Goal: Information Seeking & Learning: Understand process/instructions

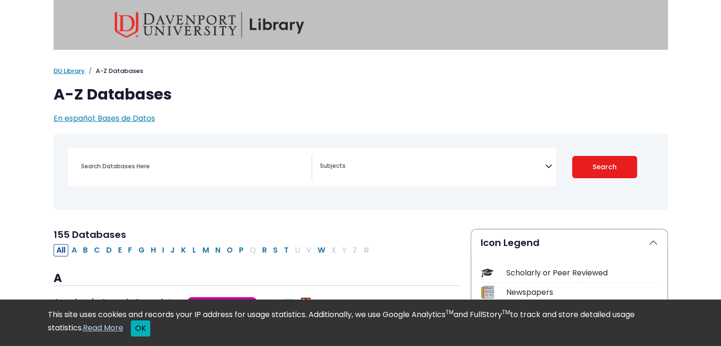
click at [142, 329] on button "OK" at bounding box center [140, 328] width 19 height 16
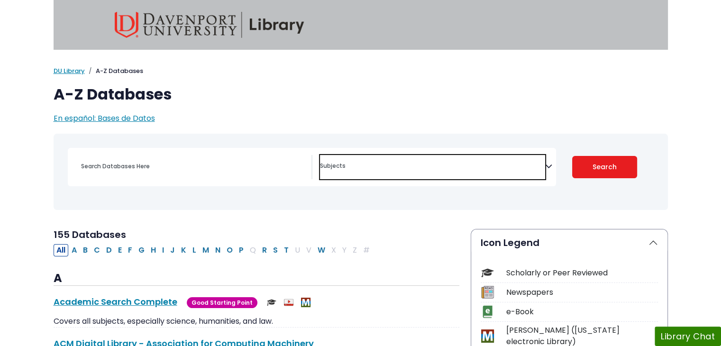
click at [486, 167] on textarea "Search" at bounding box center [432, 167] width 225 height 8
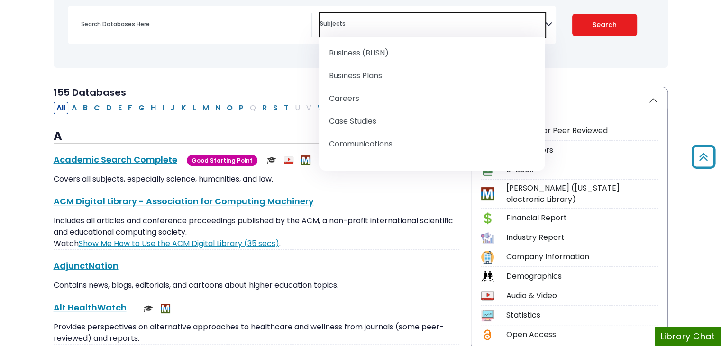
scroll to position [190, 0]
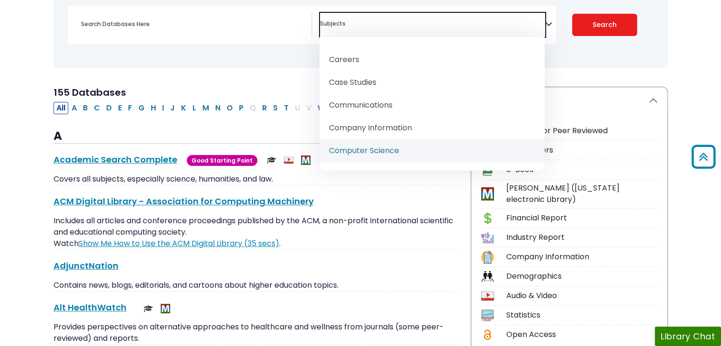
select select "219047"
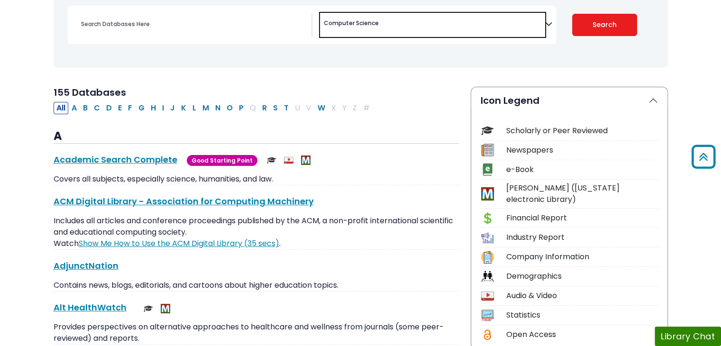
scroll to position [142, 0]
click at [596, 29] on div "Clear Filters Search" at bounding box center [605, 25] width 98 height 38
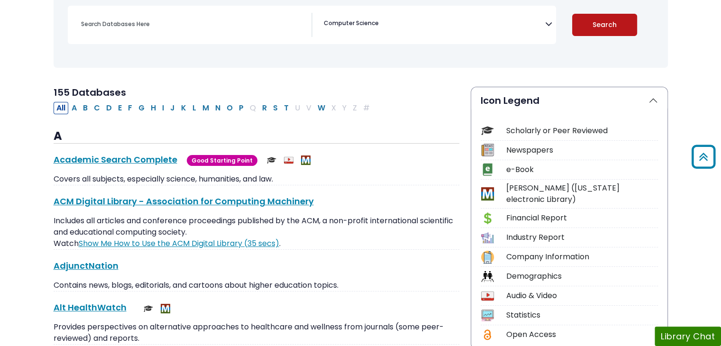
drag, startPoint x: 596, startPoint y: 29, endPoint x: 612, endPoint y: 28, distance: 16.6
click at [601, 28] on button "Search" at bounding box center [604, 25] width 65 height 22
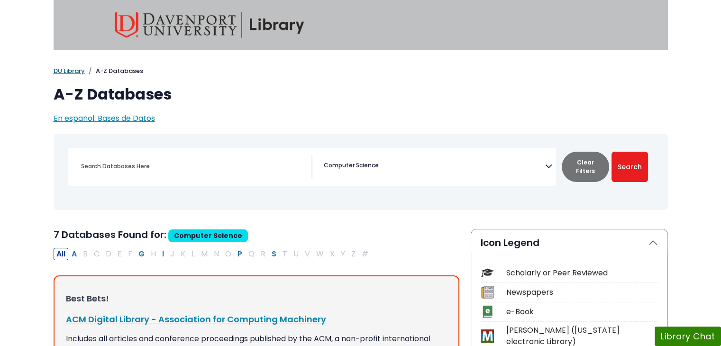
click at [78, 72] on link "DU Library" at bounding box center [69, 70] width 31 height 9
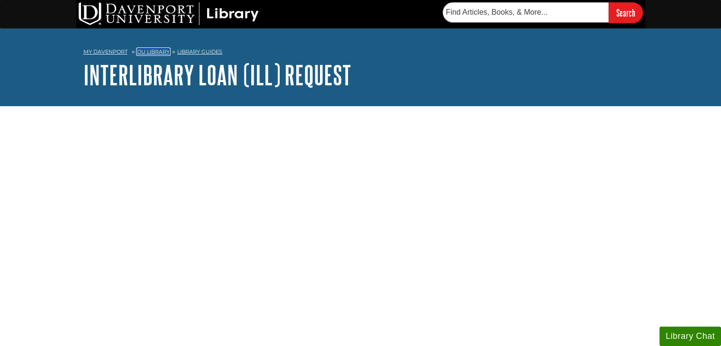
click at [166, 52] on link "DU Library" at bounding box center [153, 51] width 33 height 7
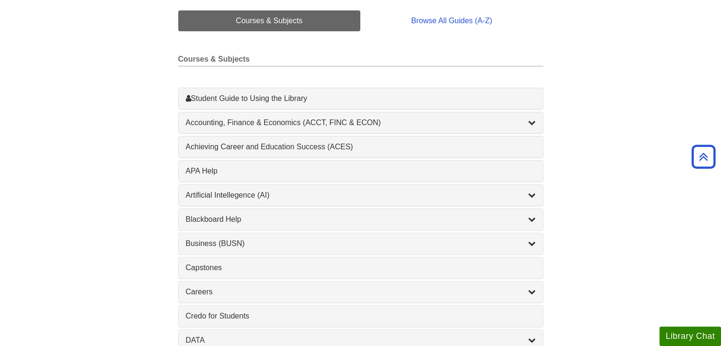
scroll to position [237, 0]
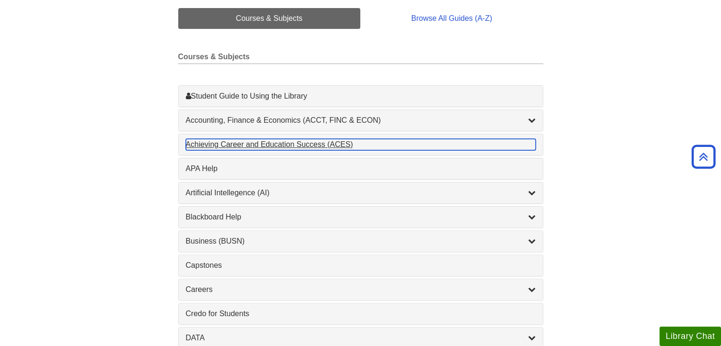
click at [304, 146] on div "Achieving Career and Education Success (ACES) , 1 guides" at bounding box center [361, 144] width 350 height 11
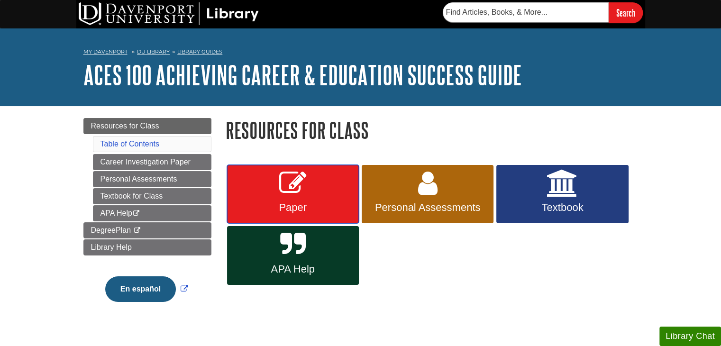
click at [311, 192] on link "Paper" at bounding box center [293, 194] width 132 height 59
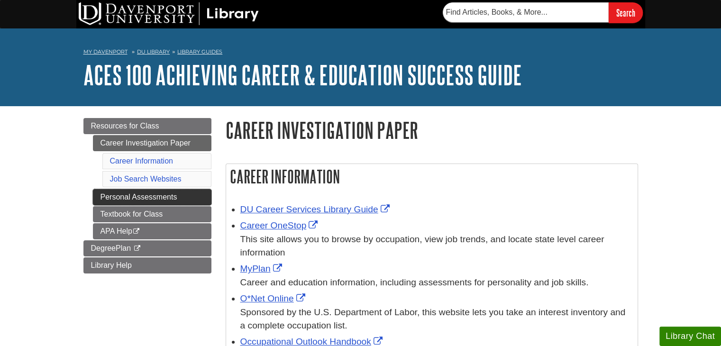
click at [191, 201] on link "Personal Assessments" at bounding box center [152, 197] width 118 height 16
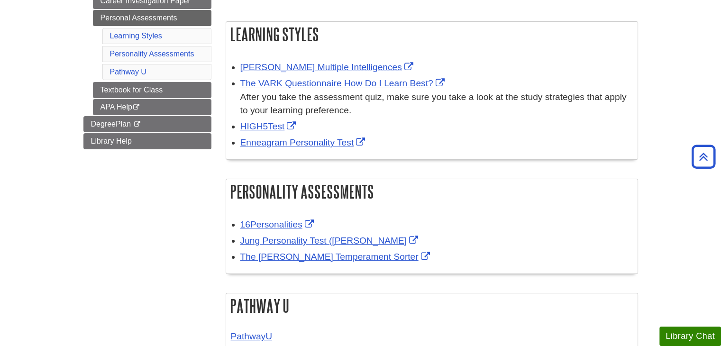
scroll to position [95, 0]
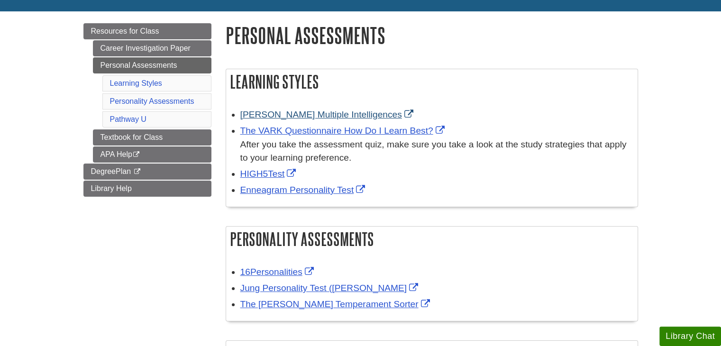
drag, startPoint x: 292, startPoint y: 92, endPoint x: 277, endPoint y: 111, distance: 24.6
click at [287, 95] on div "Learning Styles [PERSON_NAME] Multiple Intelligences The VARK Questionnaire How…" at bounding box center [432, 138] width 412 height 138
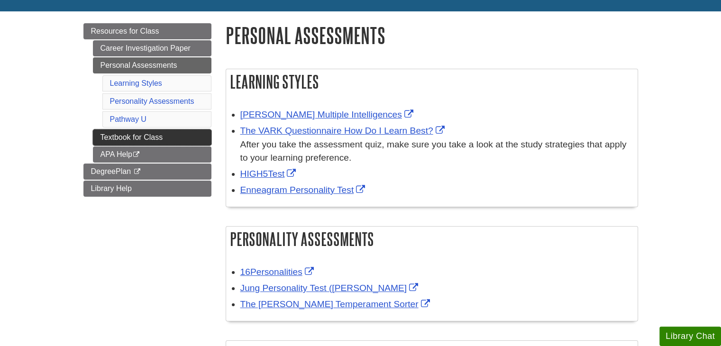
click at [169, 139] on link "Textbook for Class" at bounding box center [152, 137] width 118 height 16
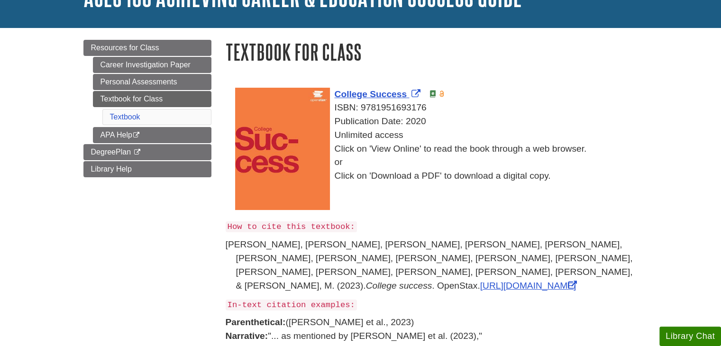
scroll to position [95, 0]
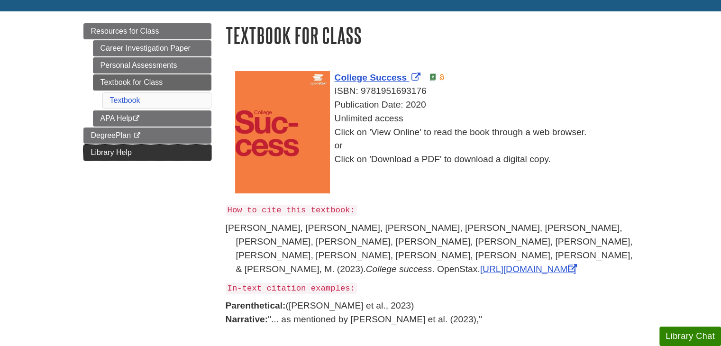
click at [203, 156] on link "Library Help" at bounding box center [147, 153] width 128 height 16
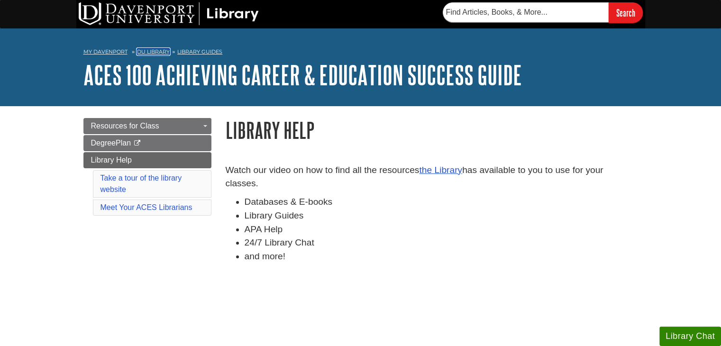
click at [148, 54] on link "DU Library" at bounding box center [153, 51] width 33 height 7
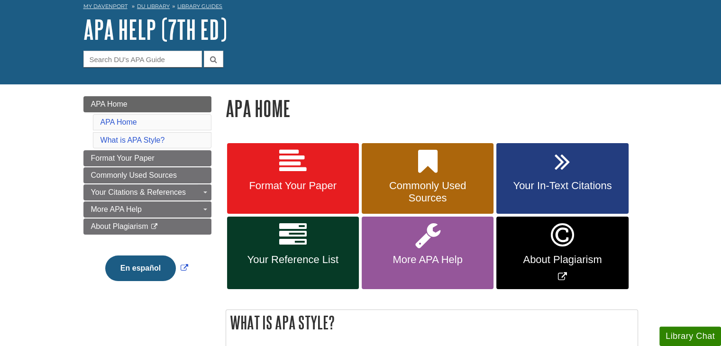
scroll to position [95, 0]
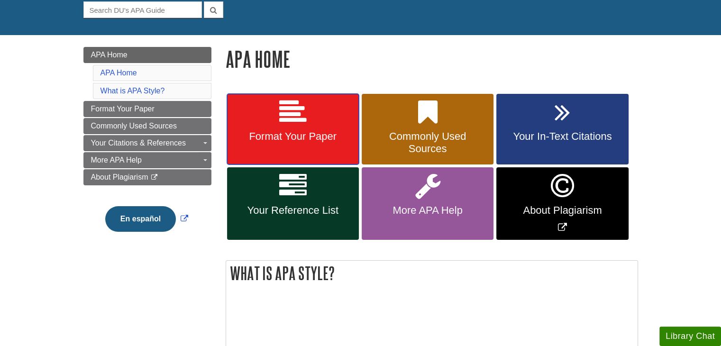
click at [302, 125] on icon at bounding box center [292, 112] width 27 height 27
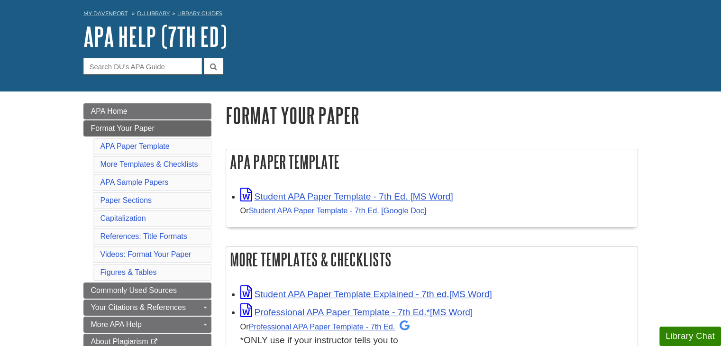
scroll to position [95, 0]
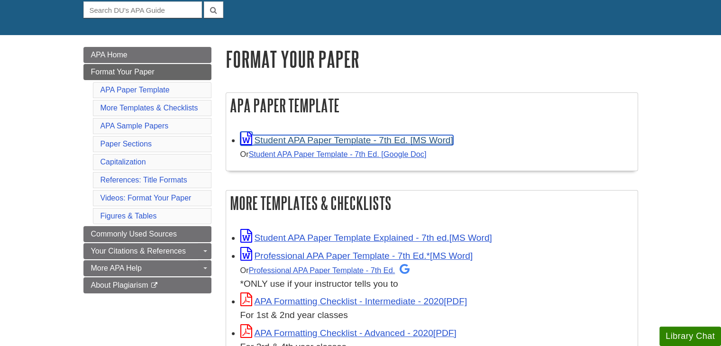
click at [443, 140] on link "Student APA Paper Template - 7th Ed. [MS Word]" at bounding box center [346, 140] width 213 height 10
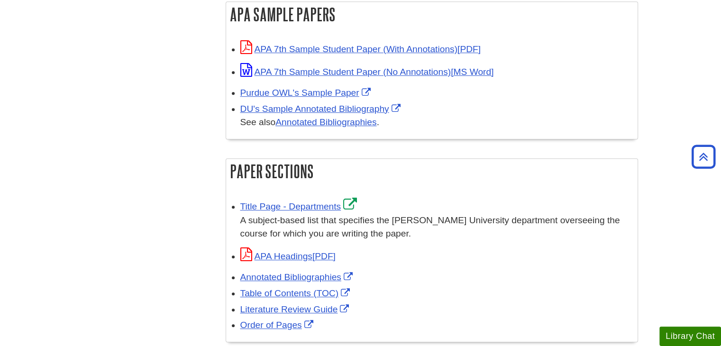
scroll to position [521, 0]
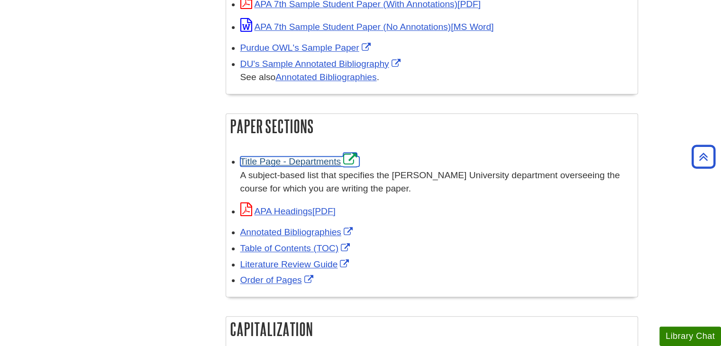
click at [325, 162] on link "Title Page - Departments" at bounding box center [299, 161] width 119 height 10
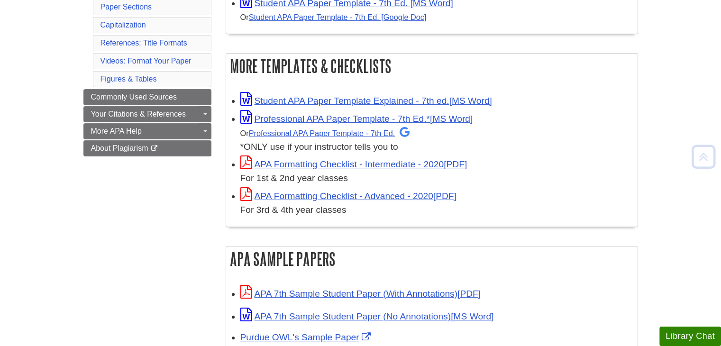
scroll to position [237, 0]
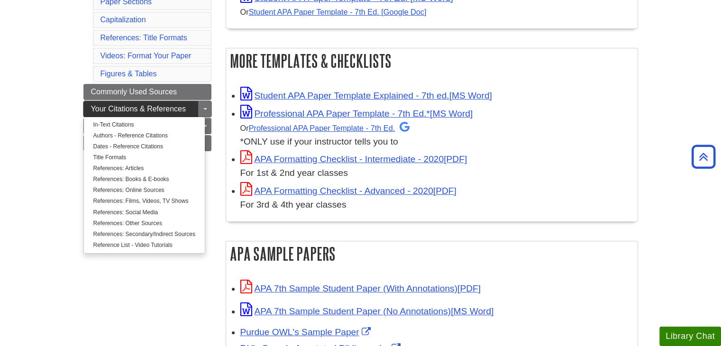
click at [127, 109] on span "Your Citations & References" at bounding box center [138, 109] width 95 height 8
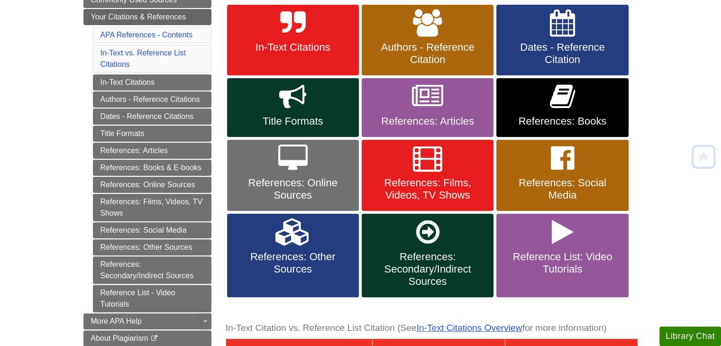
scroll to position [190, 0]
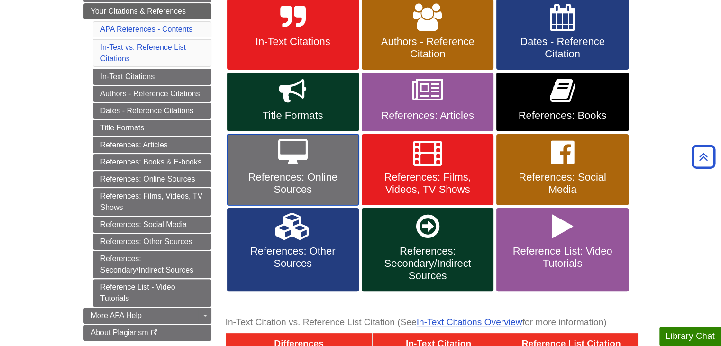
click at [300, 163] on icon at bounding box center [292, 152] width 29 height 27
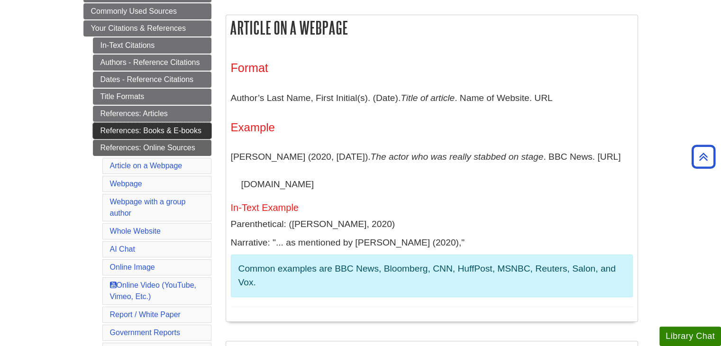
scroll to position [190, 0]
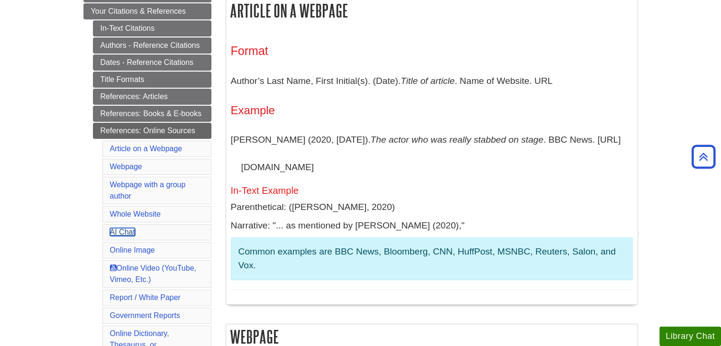
click at [123, 232] on link "AI Chat" at bounding box center [122, 232] width 25 height 8
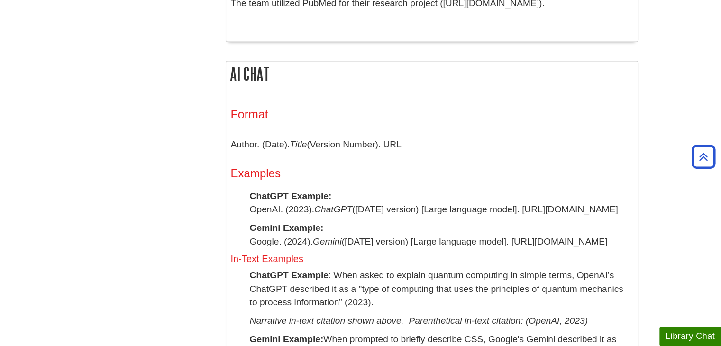
scroll to position [1480, 0]
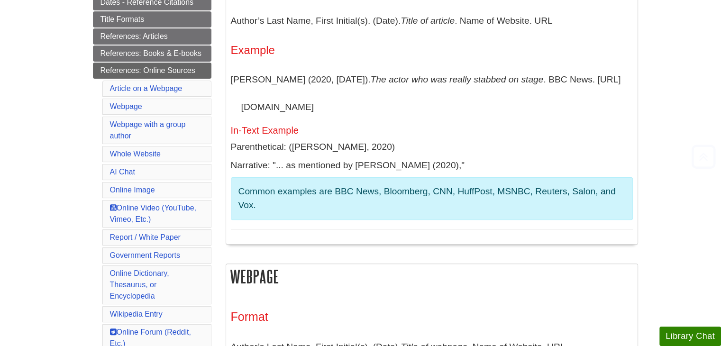
scroll to position [474, 0]
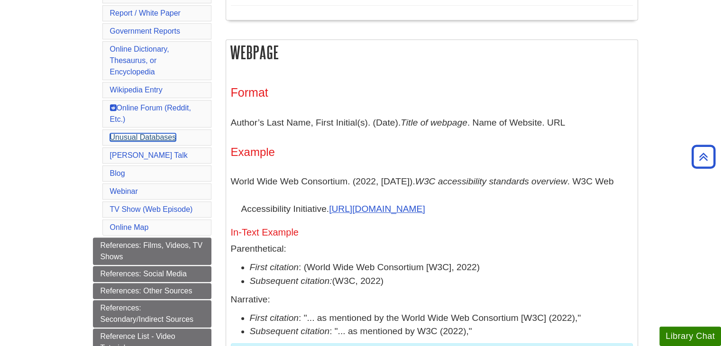
click at [154, 133] on link "Unusual Databases" at bounding box center [143, 137] width 66 height 8
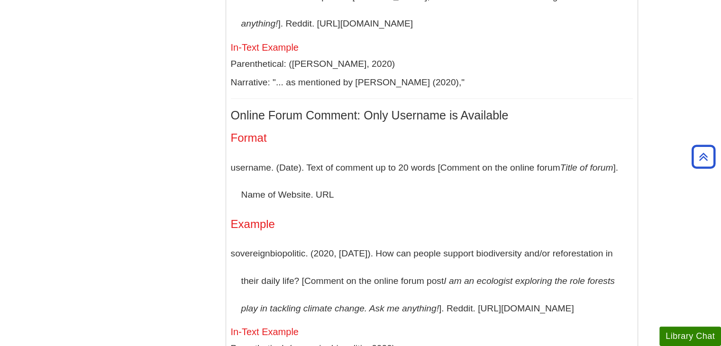
scroll to position [5368, 0]
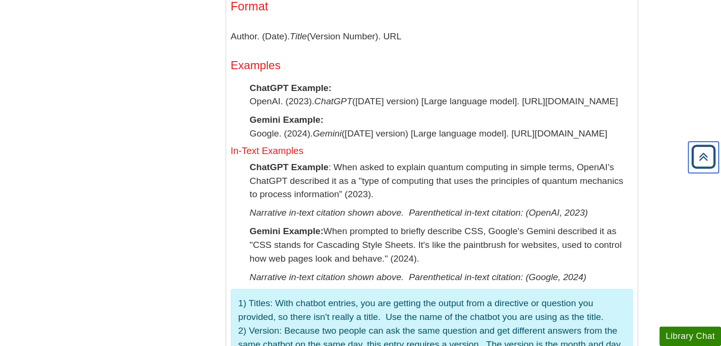
click at [698, 163] on icon "Back to Top" at bounding box center [703, 157] width 30 height 30
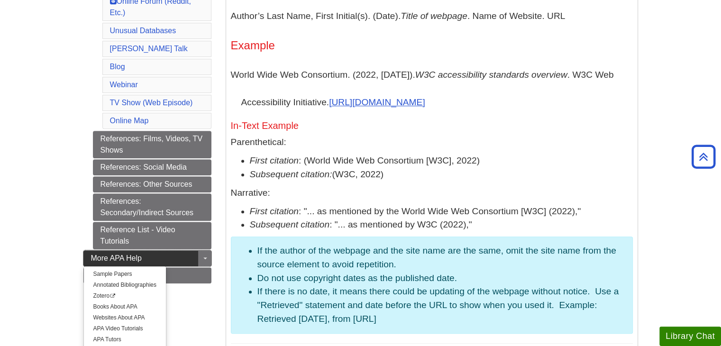
scroll to position [597, 0]
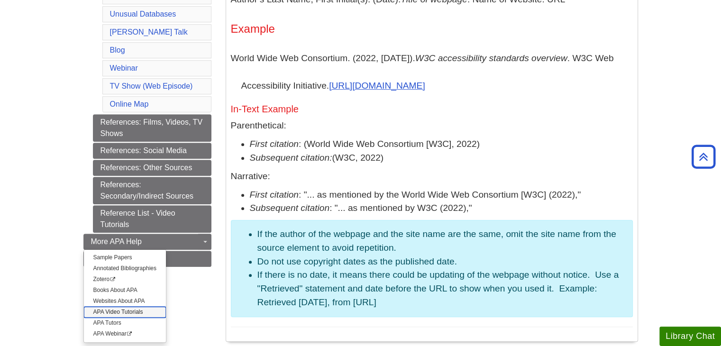
click at [122, 307] on link "APA Video Tutorials" at bounding box center [125, 312] width 82 height 11
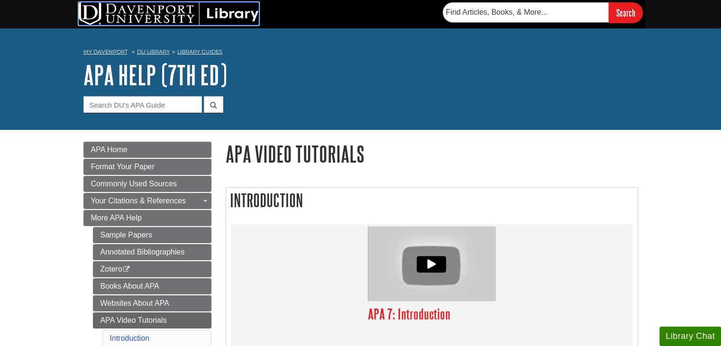
click at [155, 14] on img at bounding box center [169, 13] width 180 height 23
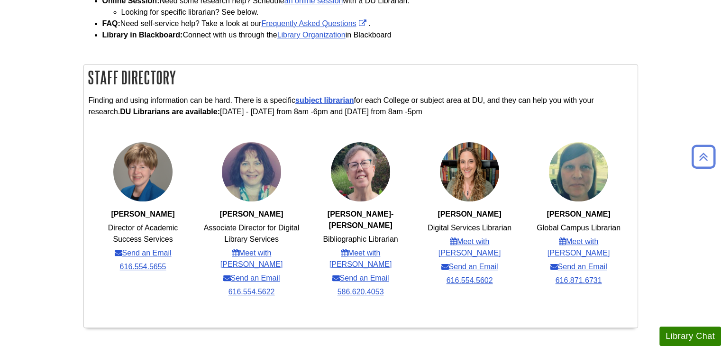
scroll to position [284, 0]
click at [346, 96] on link "subject librarian" at bounding box center [324, 100] width 59 height 8
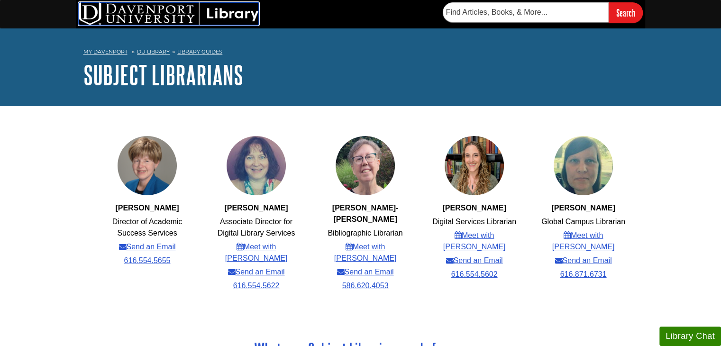
click at [168, 18] on img at bounding box center [169, 13] width 180 height 23
